Goal: Information Seeking & Learning: Learn about a topic

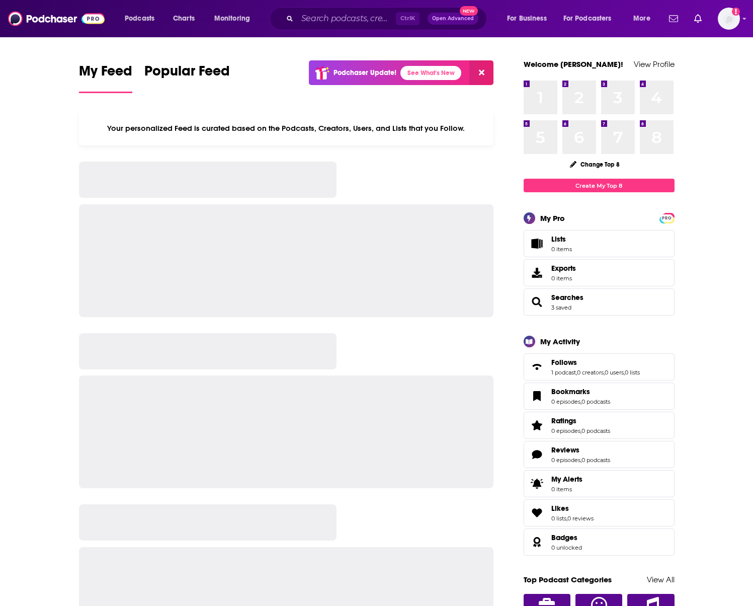
click at [304, 22] on input "Search podcasts, credits, & more..." at bounding box center [346, 19] width 99 height 16
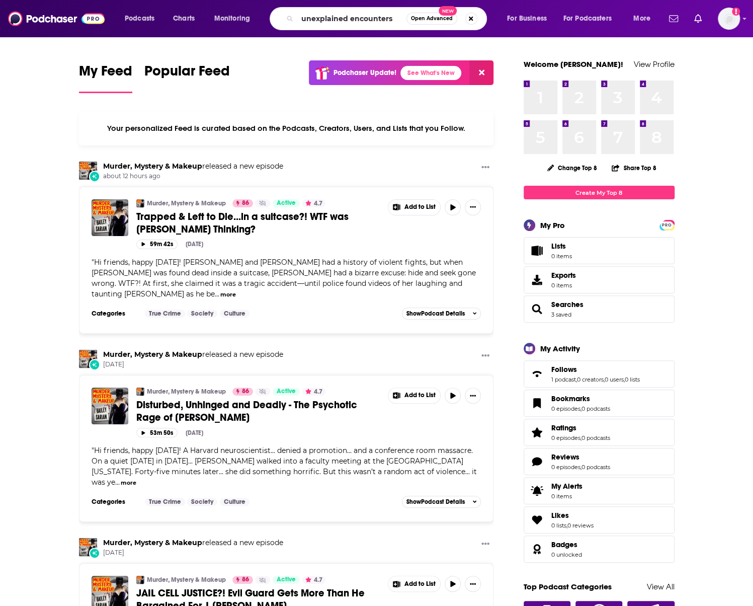
type input "unexplained encounters"
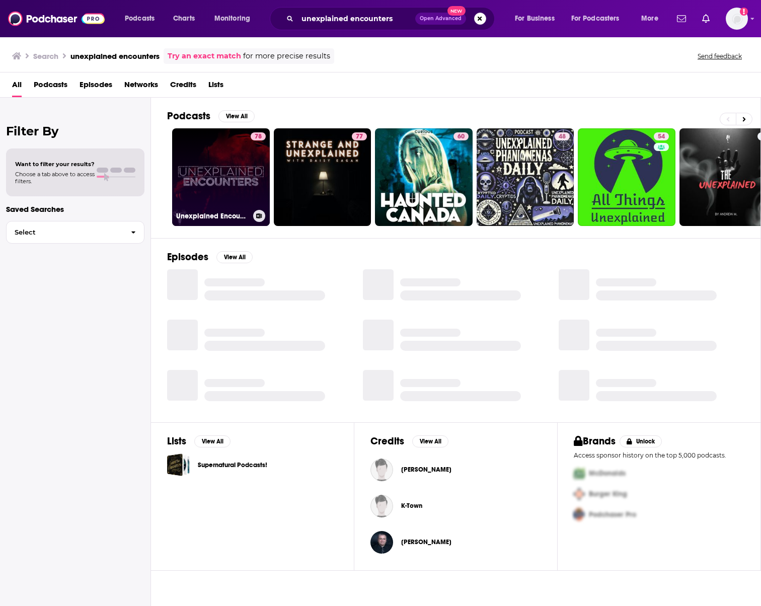
click at [239, 171] on link "78 Unexplained Encounters" at bounding box center [221, 177] width 98 height 98
